Goal: Transaction & Acquisition: Download file/media

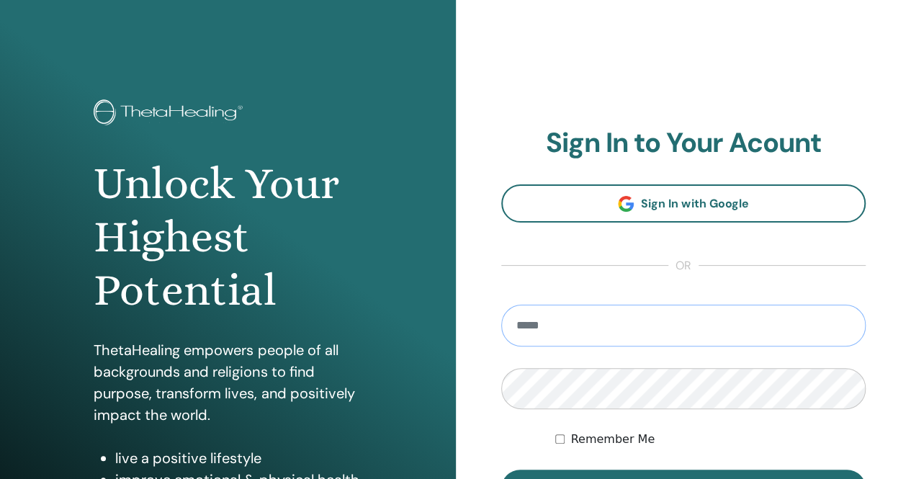
type input "**********"
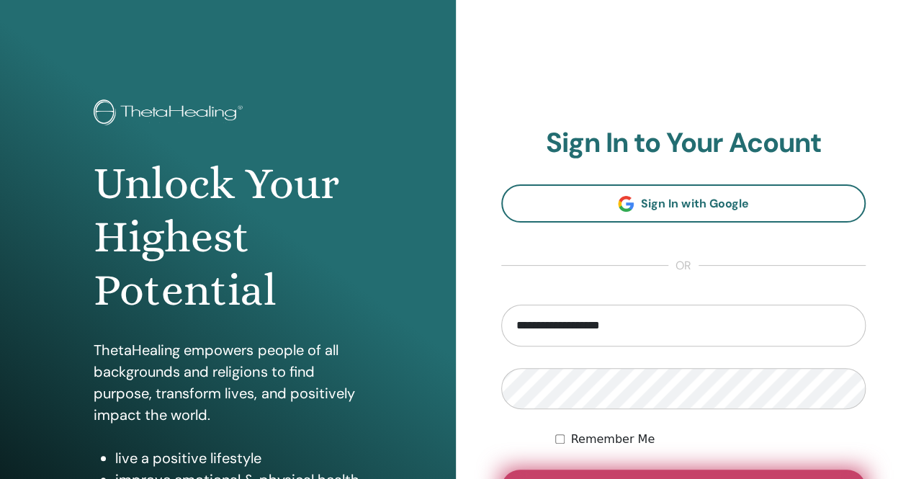
click at [663, 473] on button "Sign In" at bounding box center [683, 488] width 365 height 37
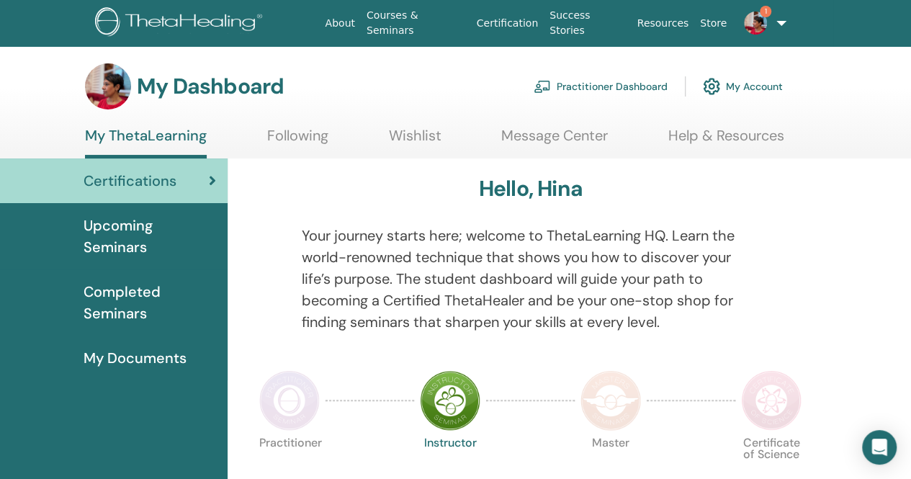
click at [751, 23] on img at bounding box center [755, 23] width 23 height 23
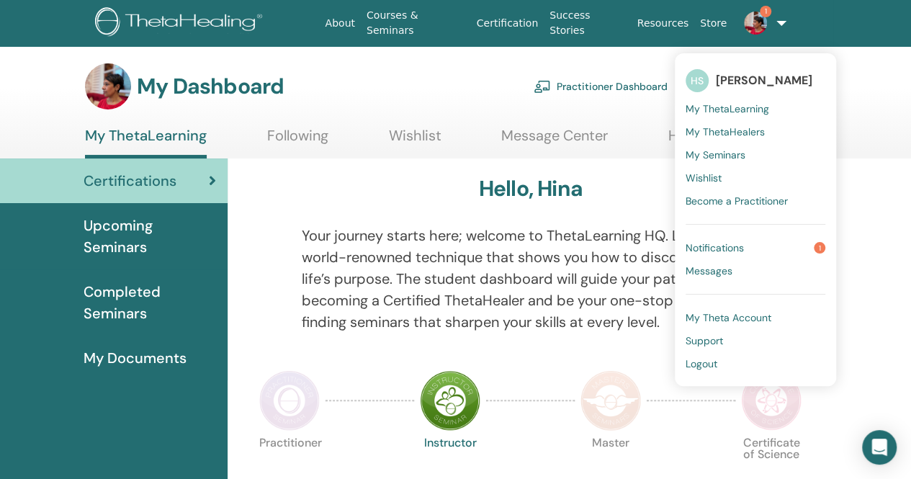
click at [720, 243] on span "Notifications" at bounding box center [715, 247] width 58 height 13
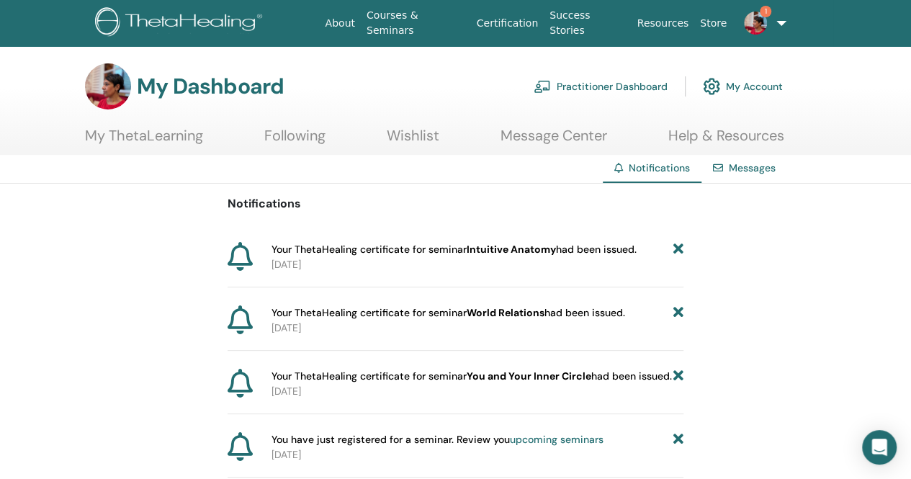
click at [151, 139] on link "My ThetaLearning" at bounding box center [144, 141] width 118 height 28
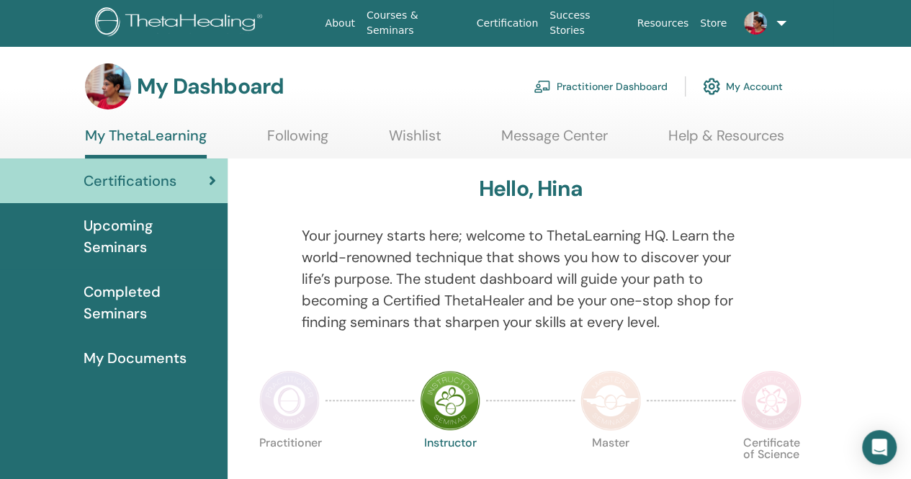
click at [212, 179] on icon at bounding box center [212, 181] width 7 height 14
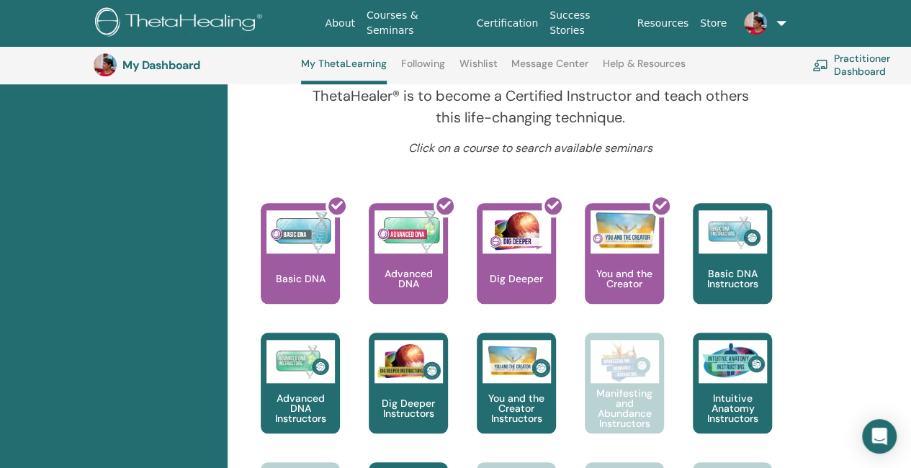
scroll to position [527, 0]
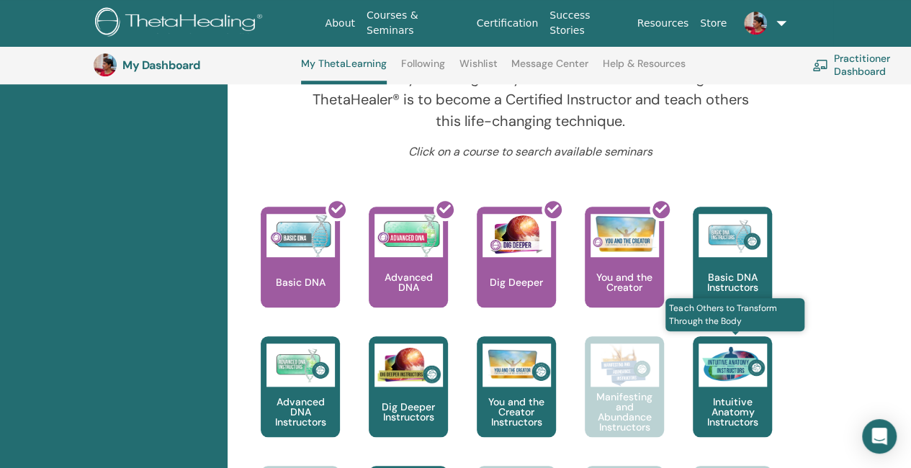
click at [730, 386] on div "Intuitive Anatomy Instructors" at bounding box center [732, 386] width 79 height 101
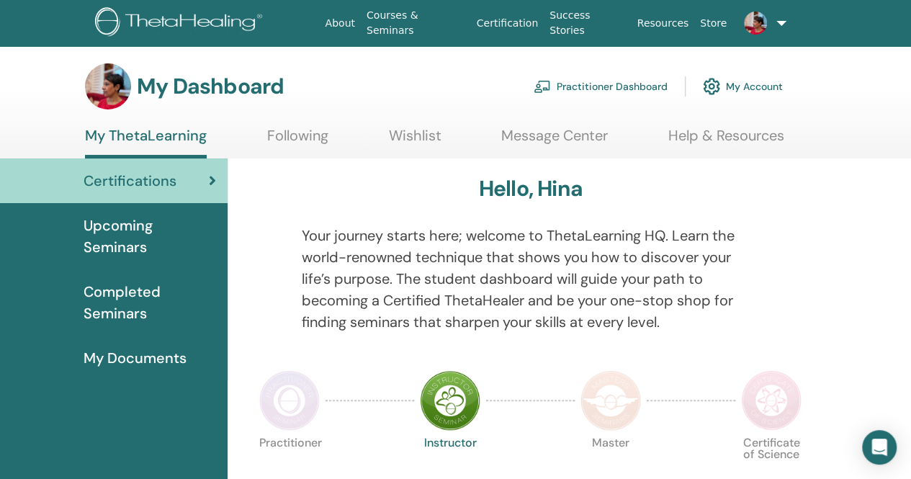
click at [206, 176] on div "Certifications" at bounding box center [114, 181] width 205 height 22
click at [447, 416] on img at bounding box center [450, 400] width 61 height 61
click at [296, 400] on img at bounding box center [289, 400] width 61 height 61
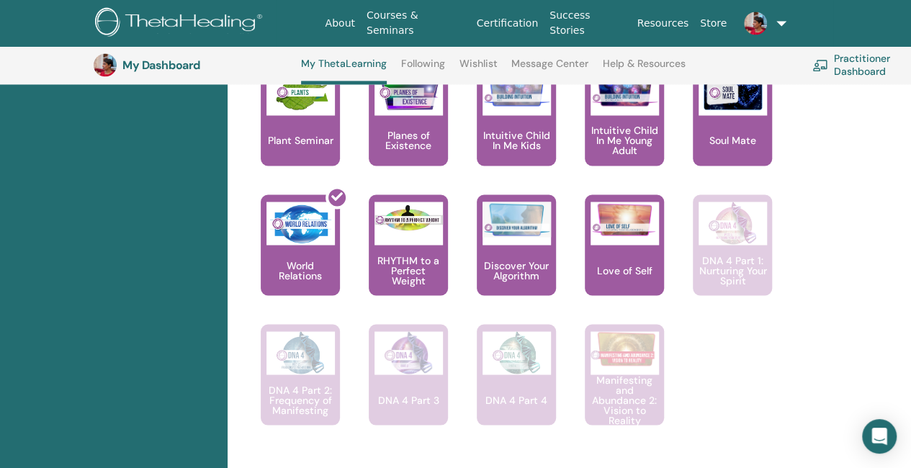
scroll to position [1161, 0]
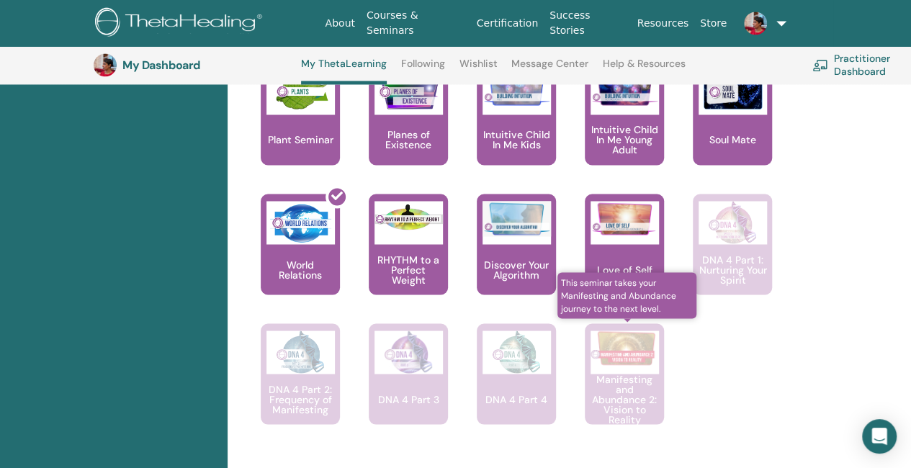
click at [651, 375] on p "Manifesting and Abundance 2: Vision to Reality" at bounding box center [624, 399] width 79 height 50
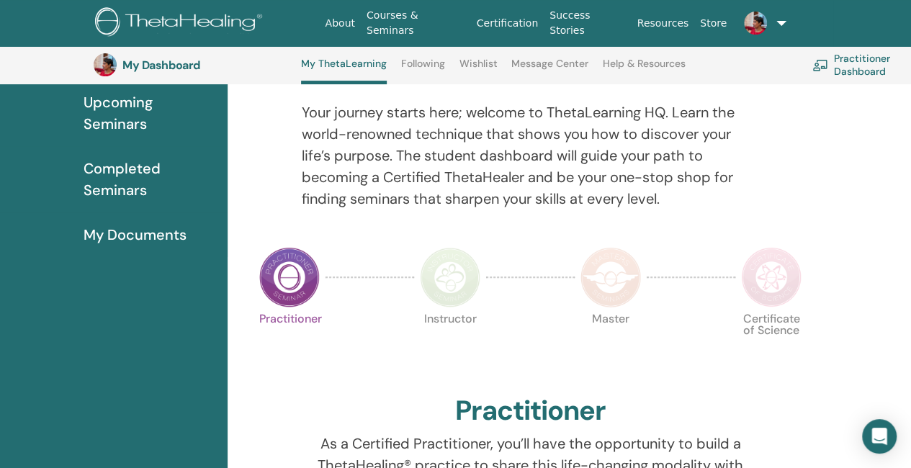
scroll to position [153, 0]
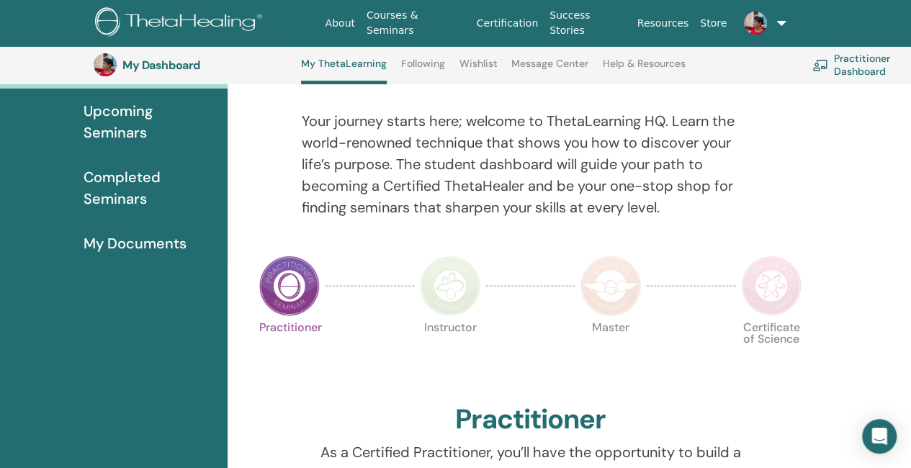
click at [107, 212] on link "Completed Seminars" at bounding box center [114, 188] width 228 height 66
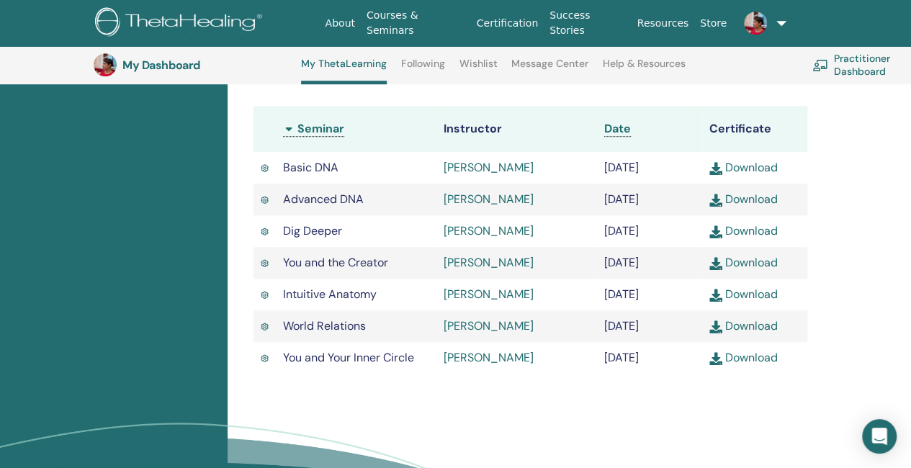
scroll to position [412, 0]
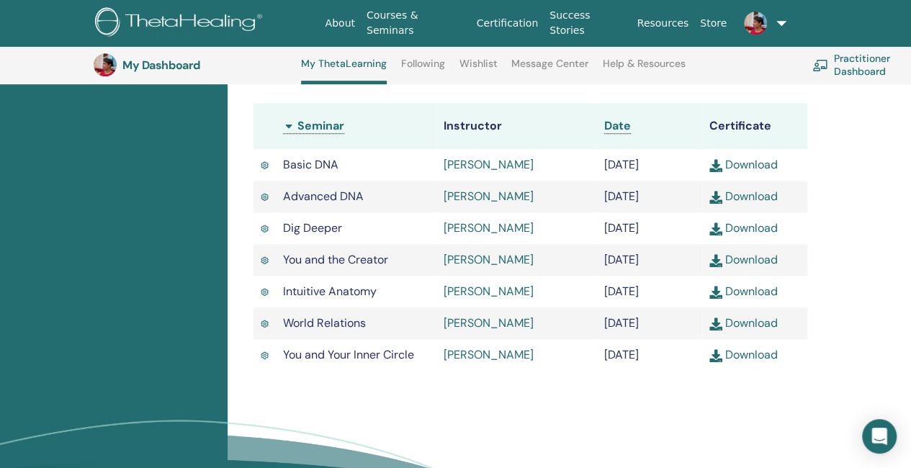
click at [769, 298] on link "Download" at bounding box center [744, 291] width 68 height 15
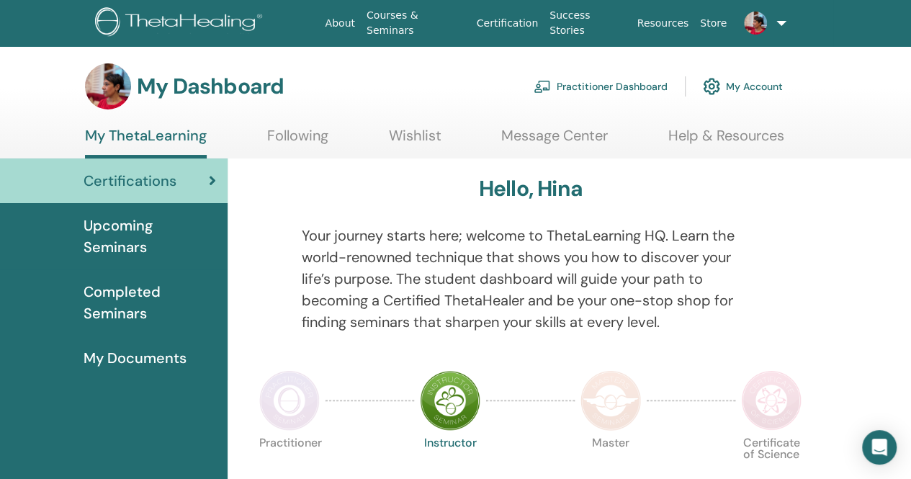
click at [135, 189] on span "Certifications" at bounding box center [130, 181] width 93 height 22
click at [113, 312] on span "Completed Seminars" at bounding box center [150, 302] width 133 height 43
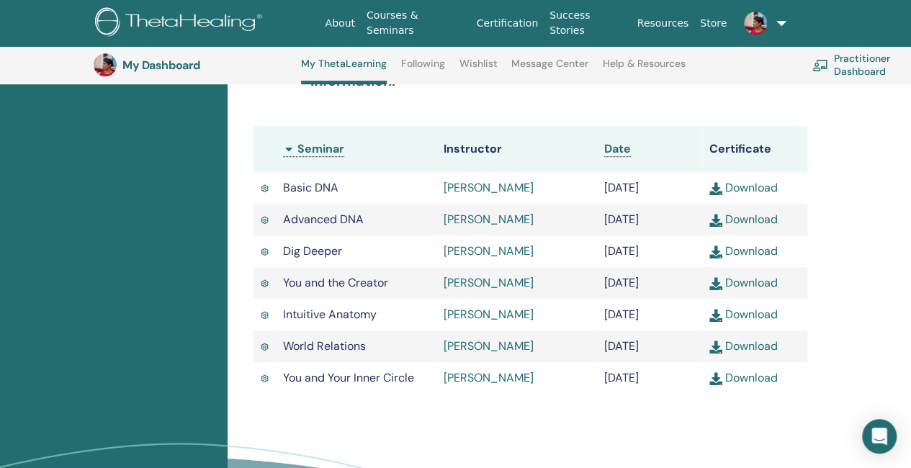
scroll to position [382, 0]
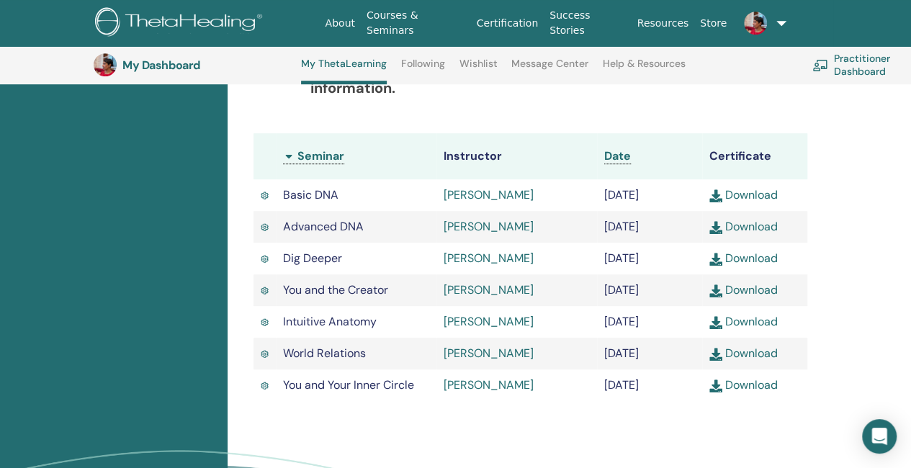
click at [751, 361] on link "Download" at bounding box center [744, 353] width 68 height 15
click at [758, 393] on link "Download" at bounding box center [744, 385] width 68 height 15
